Goal: Communication & Community: Answer question/provide support

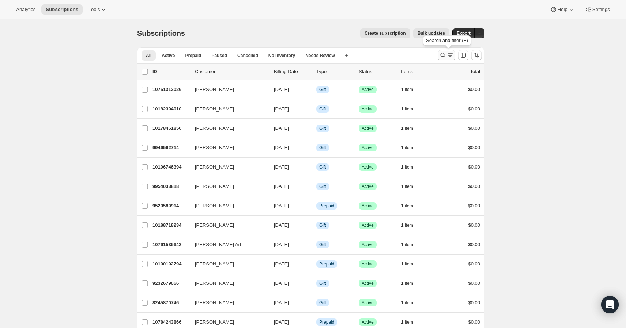
click at [446, 57] on icon "Search and filter results" at bounding box center [442, 55] width 7 height 7
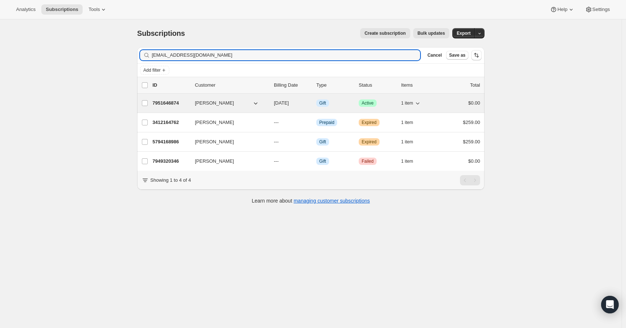
type input "[EMAIL_ADDRESS][DOMAIN_NAME]"
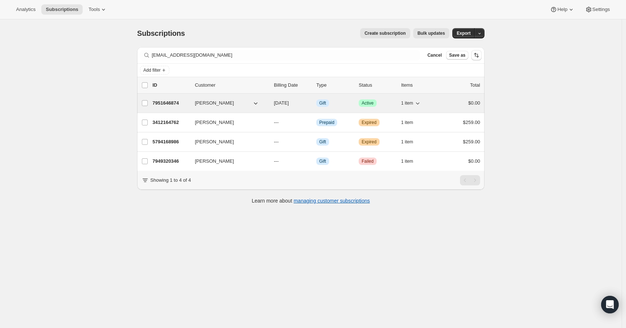
click at [169, 102] on p "7951646874" at bounding box center [170, 102] width 37 height 7
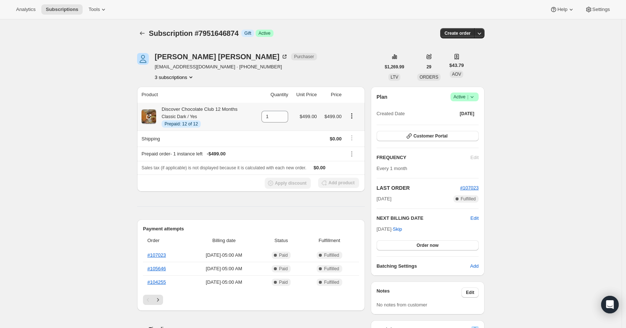
click at [351, 117] on icon "Product actions" at bounding box center [351, 115] width 7 height 7
click at [354, 127] on span "Enable Autorenew" at bounding box center [353, 129] width 39 height 5
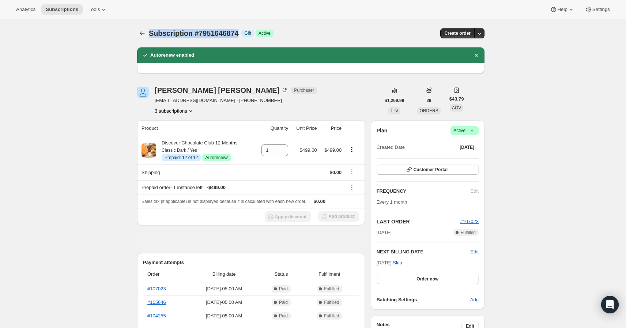
copy span "Subscription #7951646874"
drag, startPoint x: 151, startPoint y: 32, endPoint x: 246, endPoint y: 33, distance: 95.0
click at [238, 33] on span "Subscription #7951646874" at bounding box center [194, 33] width 90 height 8
click at [143, 37] on icon "Subscriptions" at bounding box center [142, 33] width 7 height 7
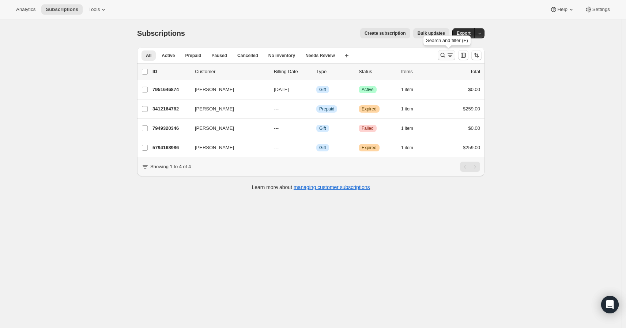
click at [445, 53] on icon "Search and filter results" at bounding box center [442, 55] width 7 height 7
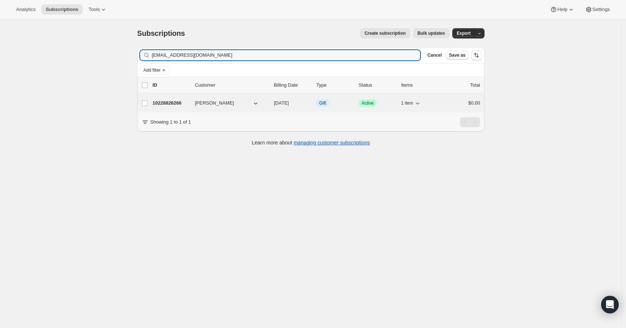
type input "[EMAIL_ADDRESS][DOMAIN_NAME]"
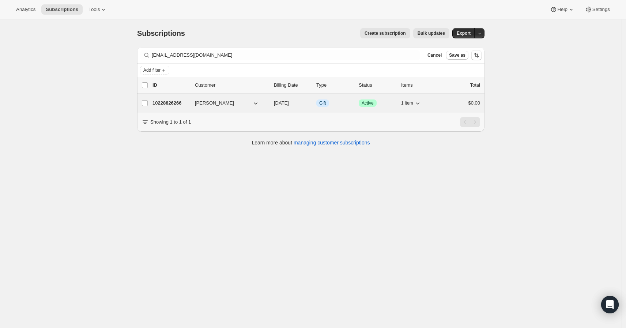
click at [182, 102] on p "10228826266" at bounding box center [170, 102] width 37 height 7
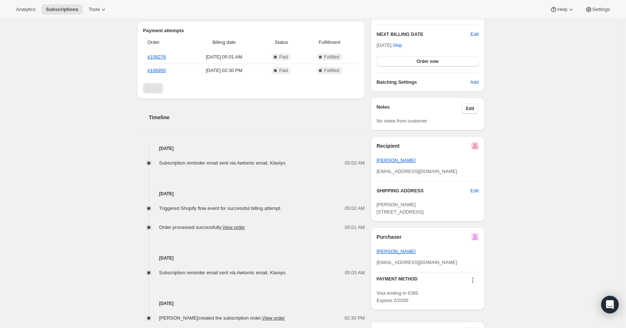
scroll to position [203, 0]
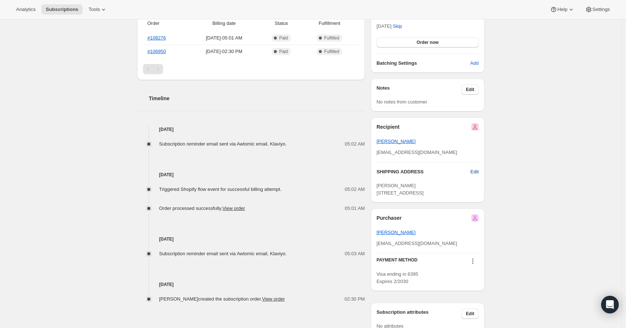
click at [478, 170] on span "Edit" at bounding box center [474, 171] width 8 height 7
select select "[GEOGRAPHIC_DATA]"
select select "MN"
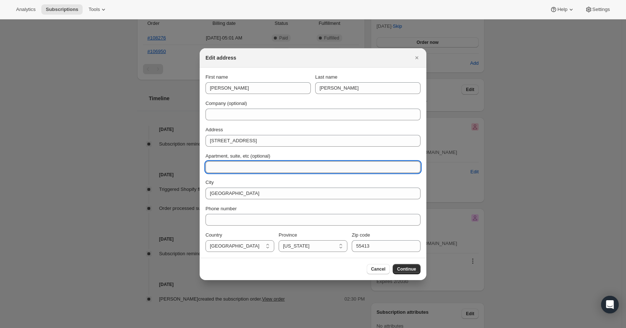
click at [258, 168] on input "Apartment, suite, etc (optional)" at bounding box center [312, 167] width 215 height 12
type input "Unit 30"
click at [404, 268] on span "Continue" at bounding box center [406, 269] width 19 height 6
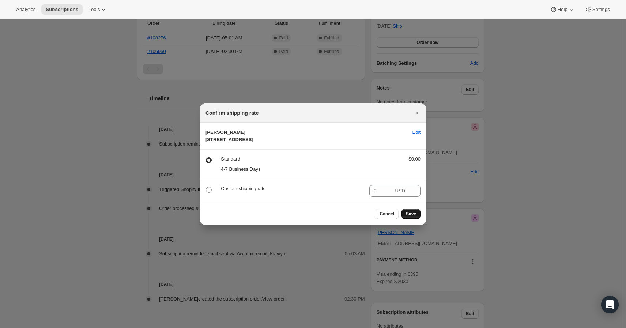
click at [405, 219] on button "Save" at bounding box center [410, 214] width 19 height 10
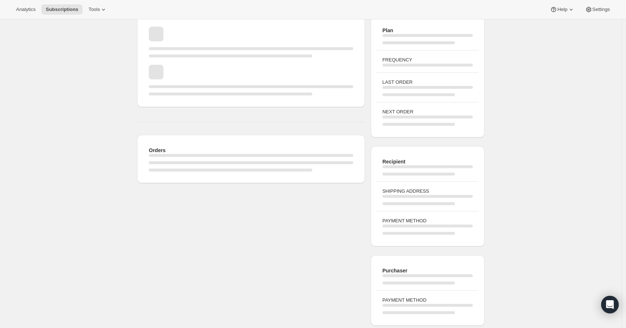
scroll to position [122, 0]
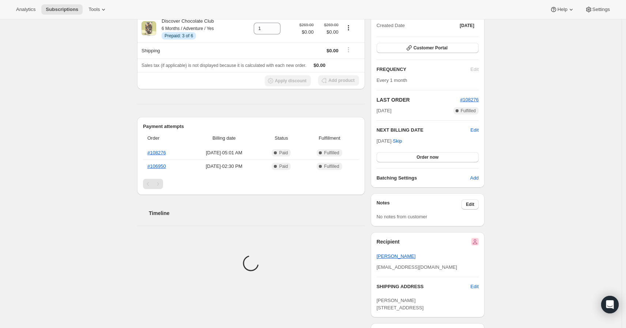
click at [45, 127] on div "Subscription #10228826266. This page is ready Subscription #10228826266 Info Gi…" at bounding box center [310, 185] width 621 height 575
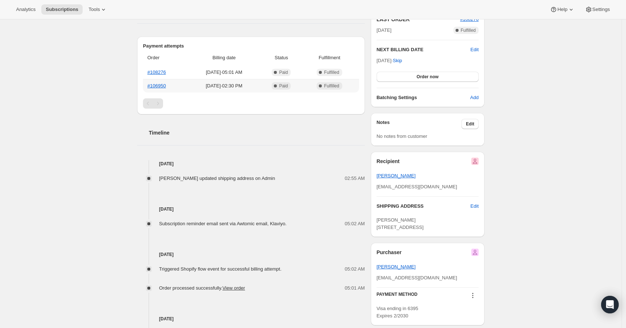
scroll to position [203, 0]
drag, startPoint x: 423, startPoint y: 250, endPoint x: 378, endPoint y: 219, distance: 54.7
click at [378, 219] on div "Recipient [PERSON_NAME] [PERSON_NAME][EMAIL_ADDRESS][DOMAIN_NAME] SHIPPING ADDR…" at bounding box center [428, 193] width 114 height 85
copy span "[PERSON_NAME] [STREET_ADDRESS]"
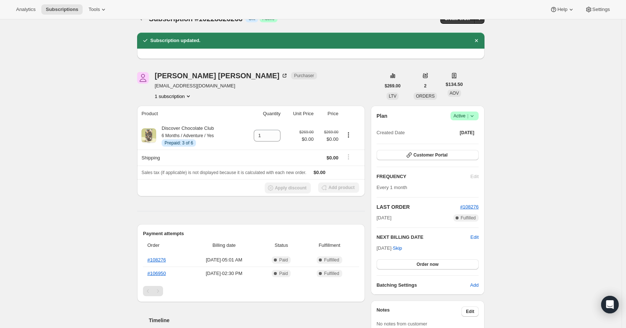
scroll to position [0, 0]
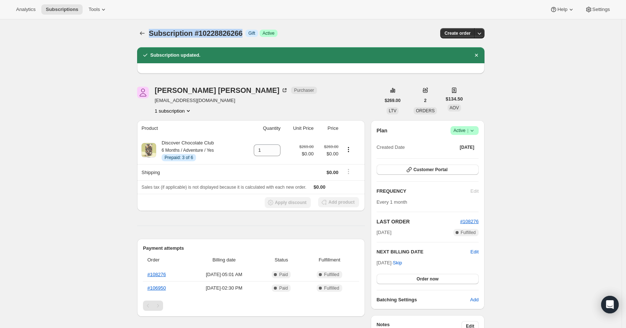
drag, startPoint x: 151, startPoint y: 34, endPoint x: 251, endPoint y: 34, distance: 100.2
click at [242, 34] on span "Subscription #10228826266" at bounding box center [196, 33] width 94 height 8
copy span "Subscription #10228826266"
click at [606, 304] on icon "Open Intercom Messenger" at bounding box center [610, 305] width 10 height 10
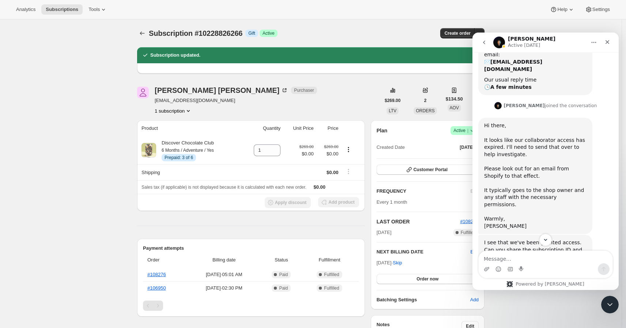
scroll to position [101, 0]
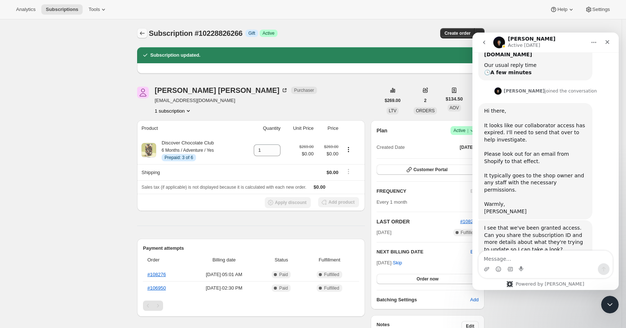
click at [140, 34] on icon "Subscriptions" at bounding box center [142, 33] width 7 height 7
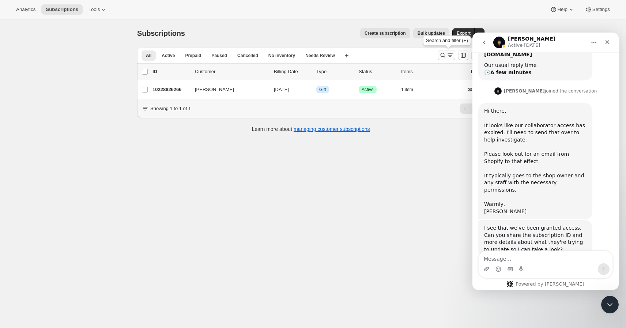
click at [445, 54] on icon "Search and filter results" at bounding box center [442, 55] width 5 height 5
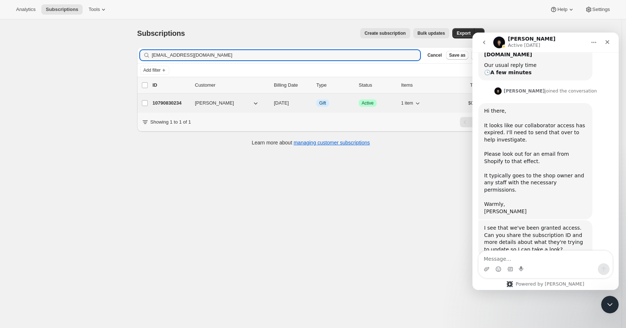
type input "[EMAIL_ADDRESS][DOMAIN_NAME]"
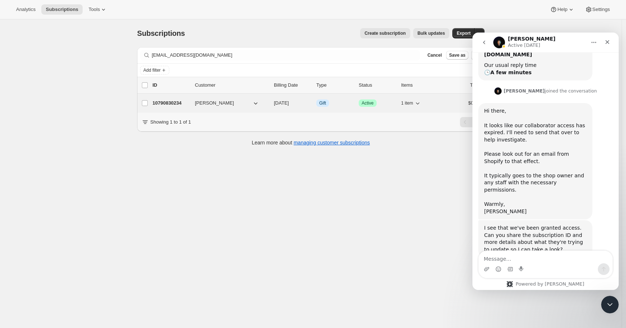
click at [176, 104] on p "10790830234" at bounding box center [170, 102] width 37 height 7
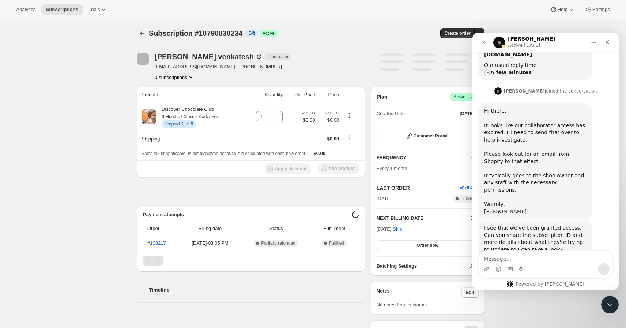
click at [91, 132] on div "Subscription #10790830234. This page is ready Subscription #10790830234 Info Gi…" at bounding box center [310, 302] width 621 height 566
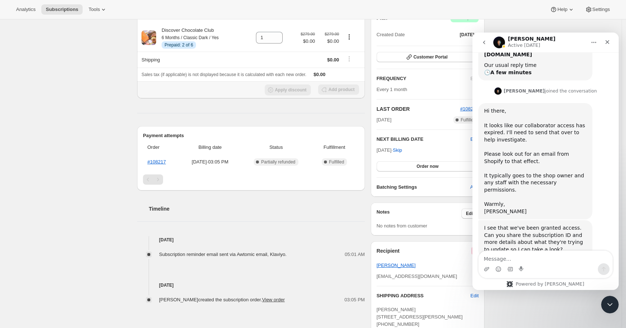
scroll to position [81, 0]
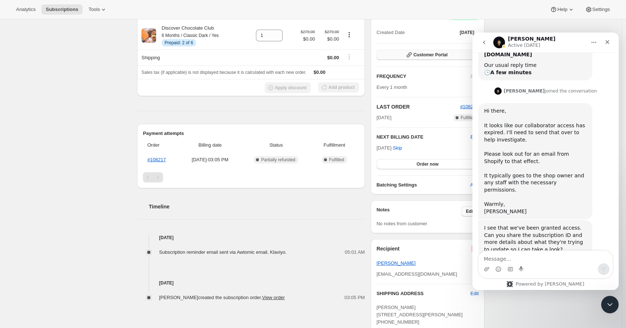
click at [447, 54] on span "Customer Portal" at bounding box center [430, 55] width 34 height 6
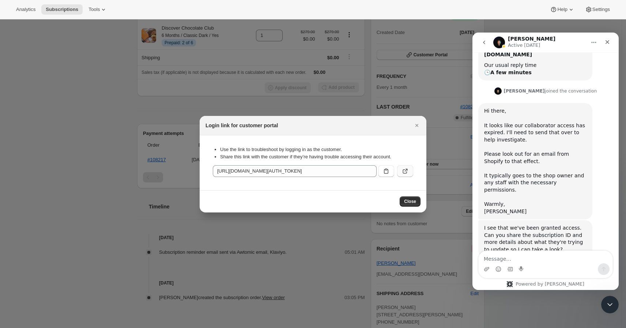
click at [401, 172] on icon ":rq1:" at bounding box center [404, 170] width 7 height 7
click at [419, 126] on icon "Close" at bounding box center [416, 125] width 7 height 7
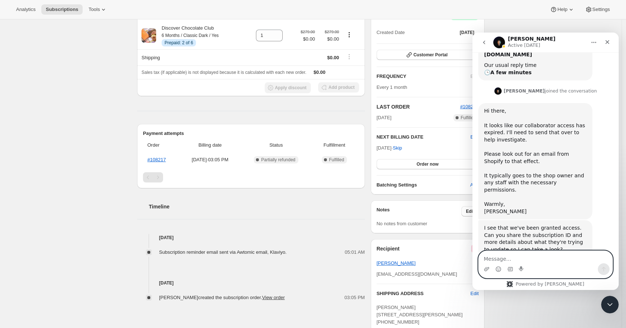
click at [501, 254] on textarea "Message…" at bounding box center [545, 257] width 134 height 12
paste textarea "[EMAIL_ADDRESS][DOMAIN_NAME]"
type textarea "[EMAIL_ADDRESS][DOMAIN_NAME]"
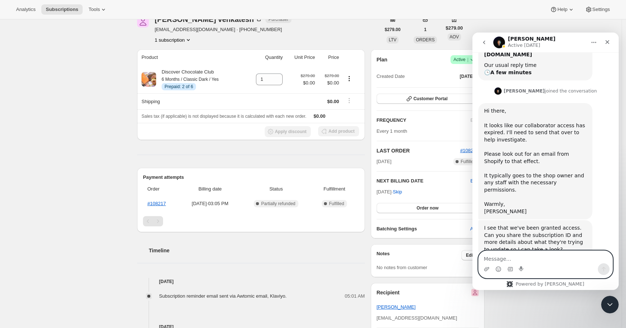
scroll to position [0, 0]
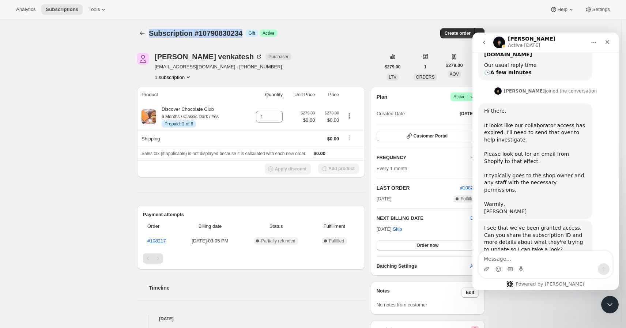
copy span "Subscription #10790830234"
drag, startPoint x: 254, startPoint y: 31, endPoint x: 151, endPoint y: 34, distance: 103.1
click at [151, 34] on div "Subscription #10790830234 Info Gift Success Active" at bounding box center [251, 33] width 205 height 10
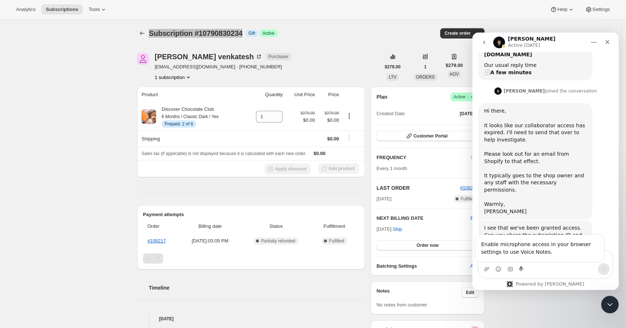
click at [514, 256] on div "Enable microphone access in your browser settings to use Voice Notes." at bounding box center [539, 248] width 129 height 27
click at [562, 260] on div "Enable microphone access in your browser settings to use Voice Notes." at bounding box center [539, 248] width 129 height 27
click at [558, 266] on div "Intercom messenger" at bounding box center [545, 269] width 134 height 12
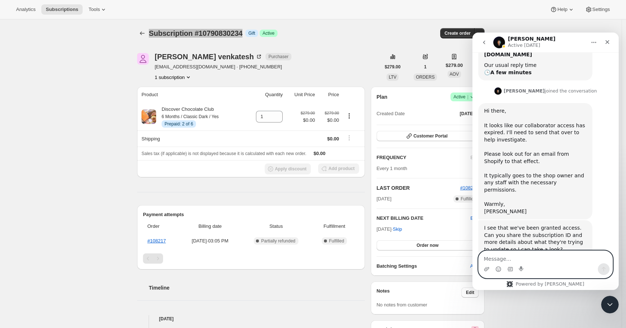
click at [520, 259] on textarea "Message…" at bounding box center [545, 257] width 134 height 12
paste textarea "Subscription #10790830234"
type textarea "Subscription #10790830234"
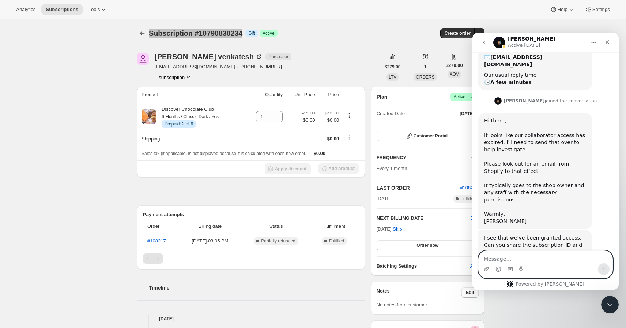
scroll to position [143, 0]
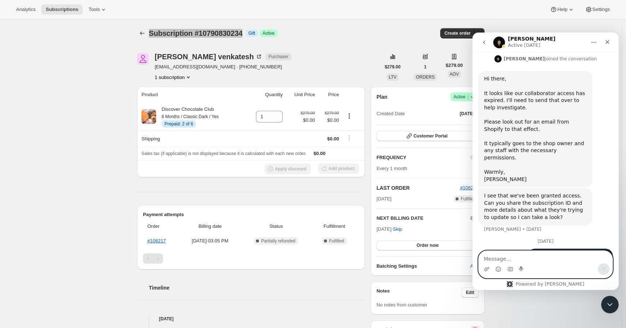
click at [522, 260] on textarea "Message…" at bounding box center [545, 257] width 134 height 12
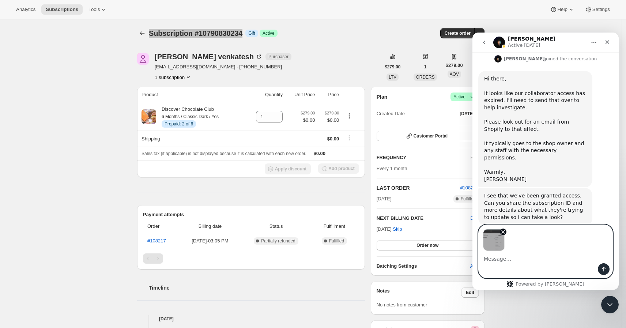
scroll to position [169, 0]
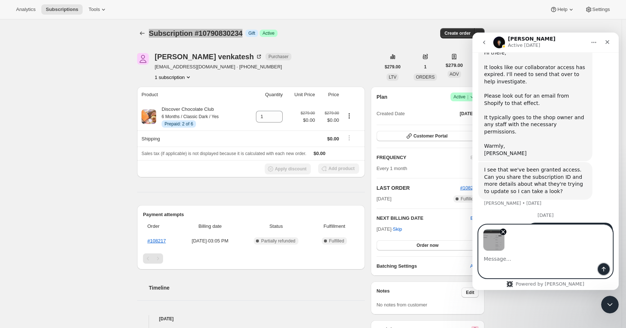
click at [602, 269] on icon "Send a message…" at bounding box center [604, 269] width 6 height 6
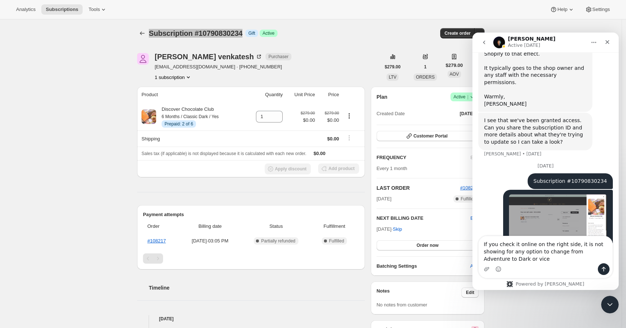
scroll to position [226, 0]
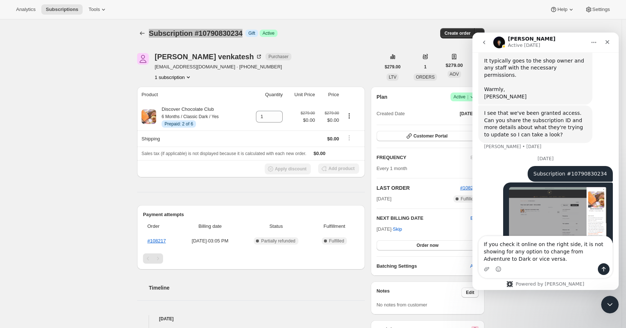
type textarea "If you check it online on the right side, it is not showing for any option to c…"
click at [604, 271] on icon "Send a message…" at bounding box center [604, 269] width 6 height 6
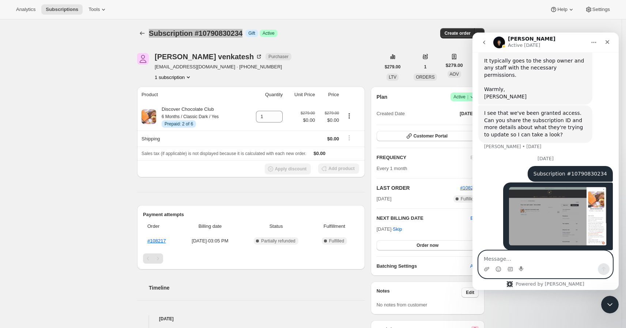
scroll to position [242, 0]
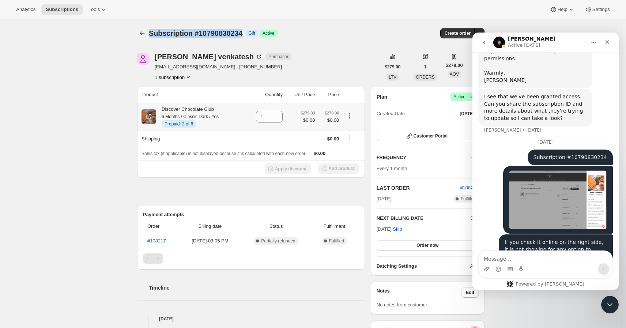
click at [350, 118] on icon "Product actions" at bounding box center [348, 115] width 7 height 7
click at [359, 156] on span "Swap variant" at bounding box center [345, 154] width 27 height 5
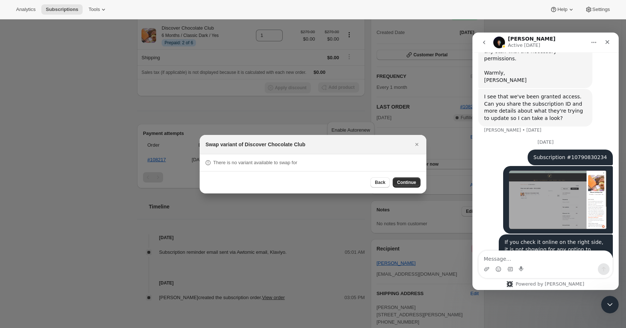
scroll to position [0, 0]
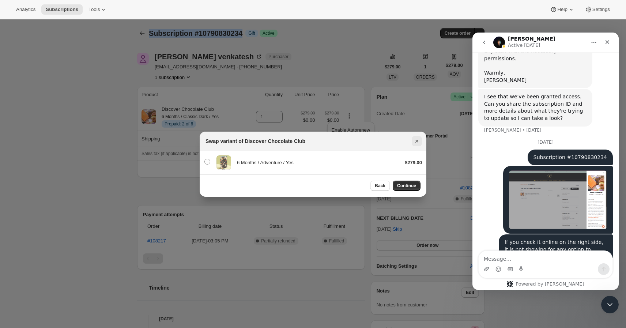
click at [419, 141] on icon "Close" at bounding box center [416, 140] width 7 height 7
